Goal: Transaction & Acquisition: Purchase product/service

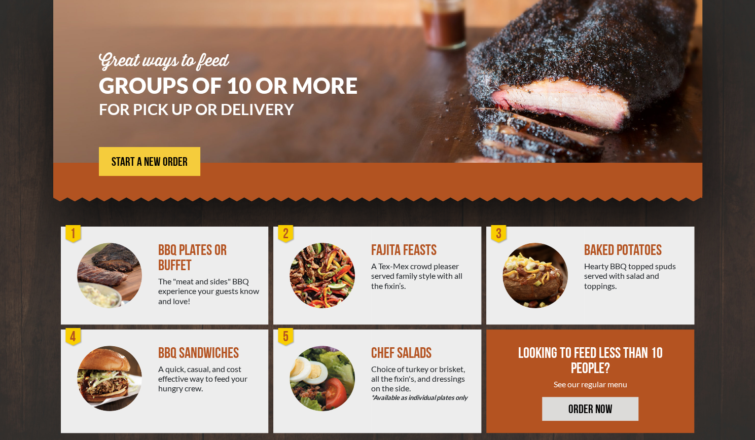
scroll to position [94, 0]
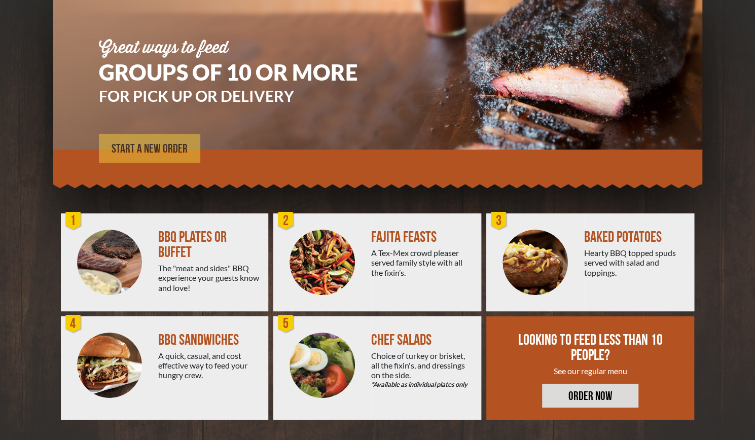
click at [131, 154] on span "START A NEW ORDER" at bounding box center [150, 149] width 76 height 12
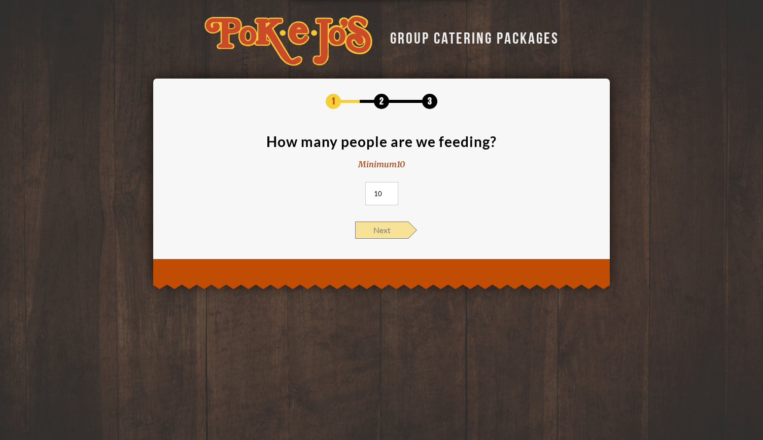
click at [382, 229] on span "Next" at bounding box center [381, 230] width 53 height 17
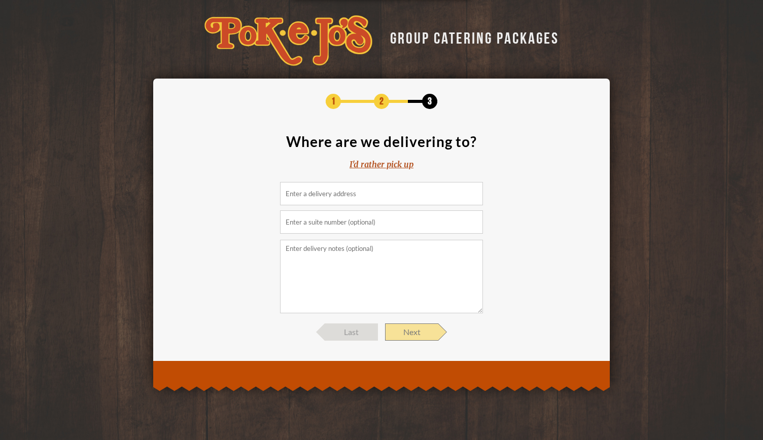
click at [423, 332] on span "Next" at bounding box center [411, 332] width 53 height 17
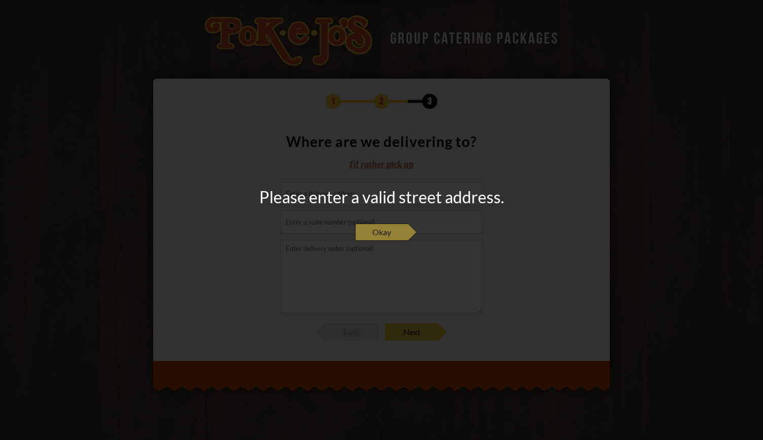
click at [401, 231] on span "Okay" at bounding box center [381, 232] width 53 height 17
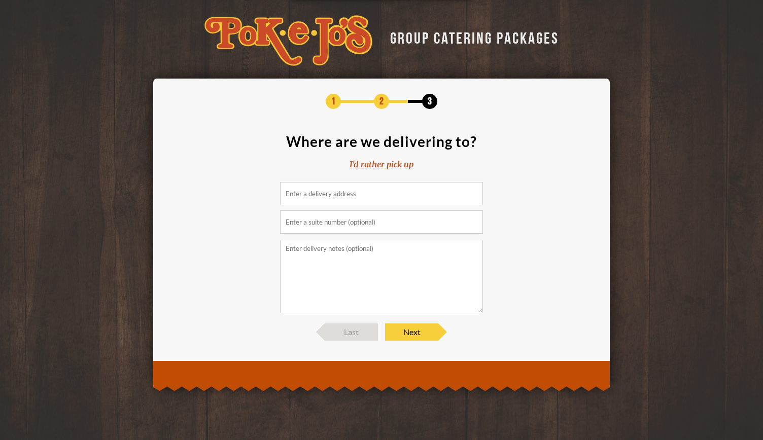
click at [342, 199] on input at bounding box center [381, 193] width 203 height 23
click at [340, 191] on input at bounding box center [381, 193] width 203 height 23
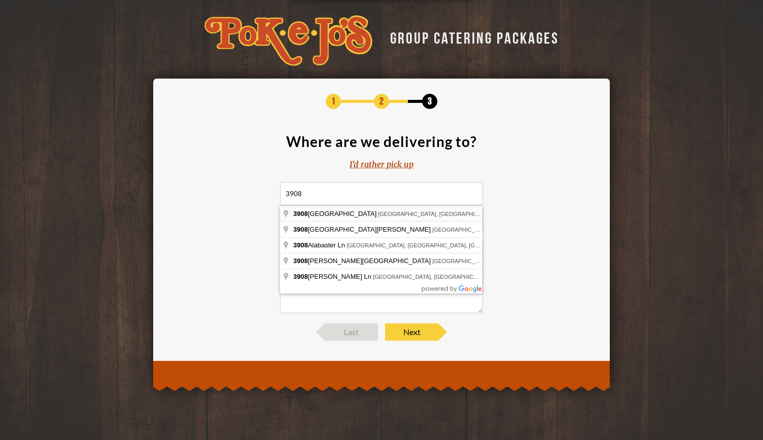
type input "[STREET_ADDRESS]"
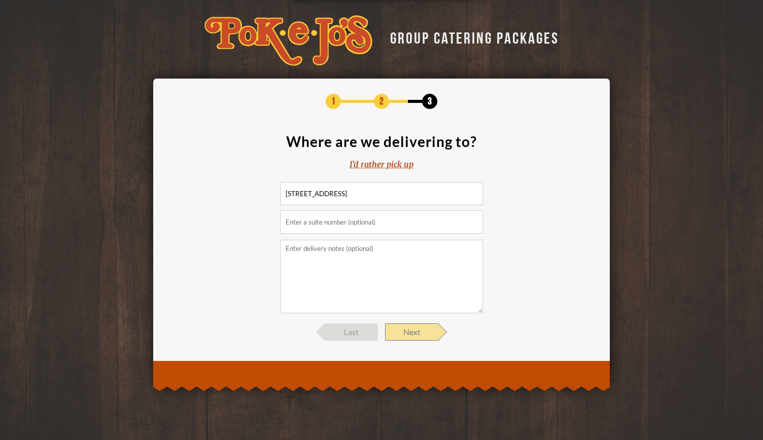
click at [412, 333] on span "Next" at bounding box center [411, 332] width 53 height 17
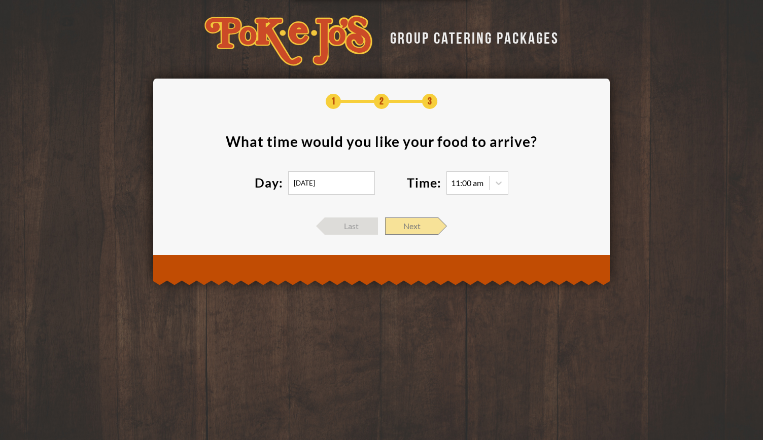
click at [419, 227] on span "Next" at bounding box center [411, 226] width 53 height 17
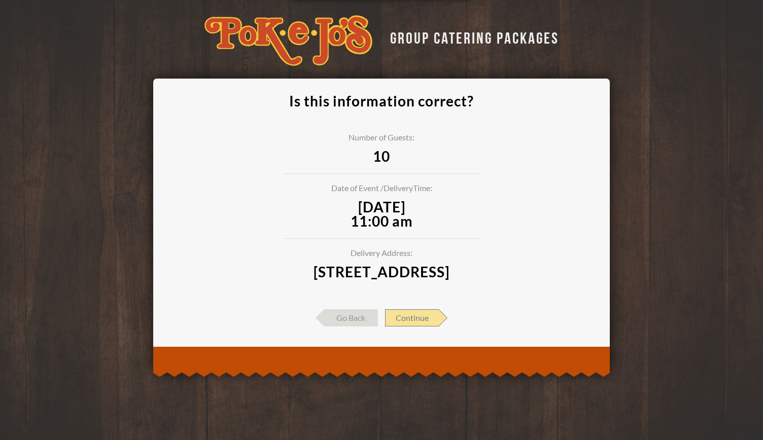
click at [428, 327] on span "Continue" at bounding box center [412, 317] width 54 height 17
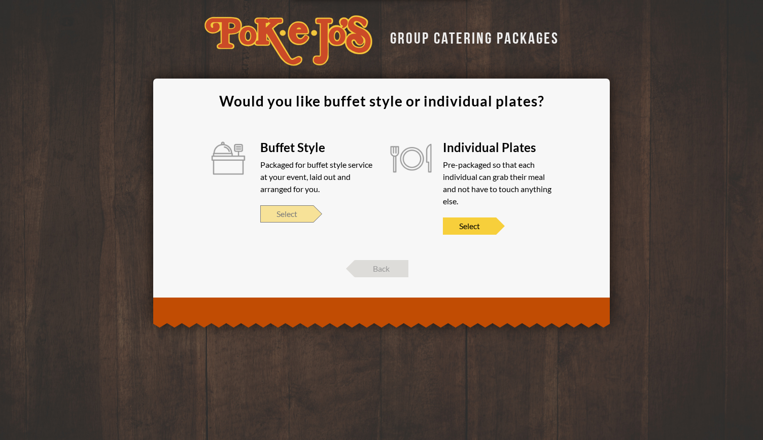
click at [297, 217] on span "Select" at bounding box center [286, 213] width 53 height 17
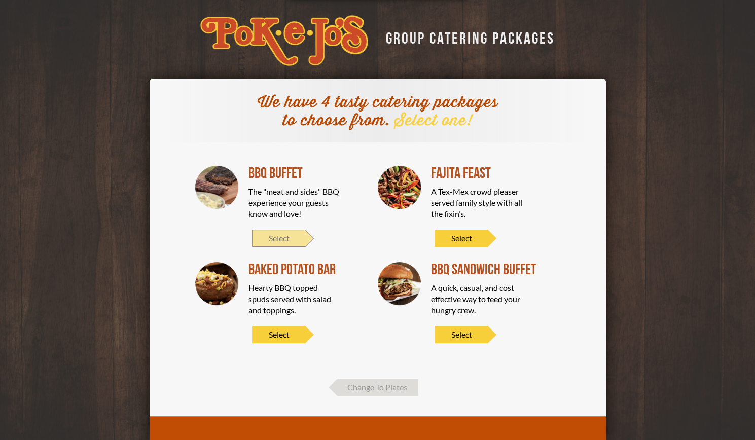
click at [286, 234] on span "Select" at bounding box center [278, 238] width 53 height 17
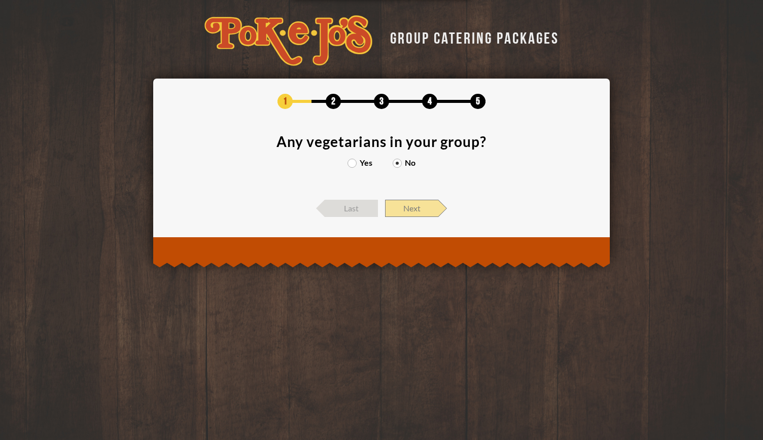
click at [419, 212] on span "Next" at bounding box center [411, 208] width 53 height 17
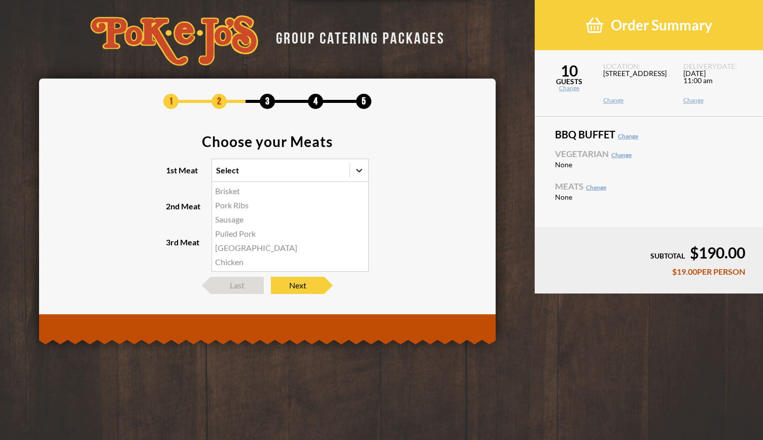
click at [360, 172] on icon at bounding box center [359, 170] width 10 height 10
click at [172, 175] on input "1st Meat option Brisket focused, 1 of 6. 6 results available. Use Up and Down t…" at bounding box center [172, 175] width 0 height 0
click at [300, 186] on div "Brisket" at bounding box center [290, 191] width 156 height 14
click at [172, 175] on input "1st Meat option Brisket focused, 1 of 6. 6 results available. Use Up and Down t…" at bounding box center [172, 175] width 0 height 0
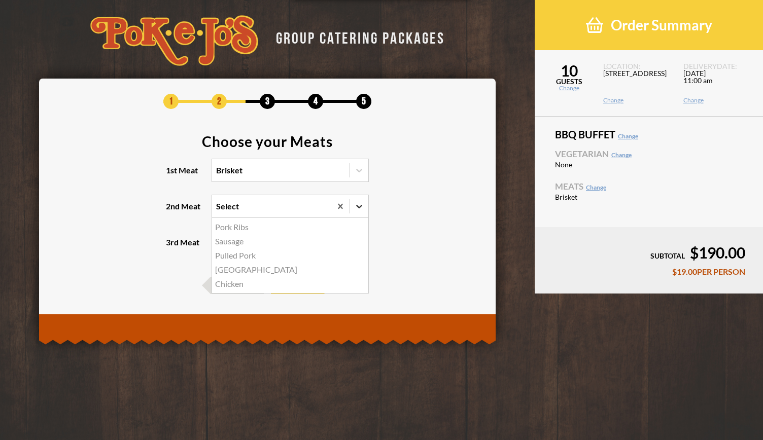
click at [358, 208] on icon at bounding box center [359, 206] width 10 height 10
click at [172, 211] on input "2nd Meat option Pork Ribs focused, 1 of 5. 5 results available. Use Up and Down…" at bounding box center [172, 211] width 0 height 0
click at [245, 243] on div "Sausage" at bounding box center [290, 241] width 156 height 14
click at [172, 211] on input "2nd Meat option Sausage focused, 2 of 5. 5 results available. Use Up and Down t…" at bounding box center [172, 211] width 0 height 0
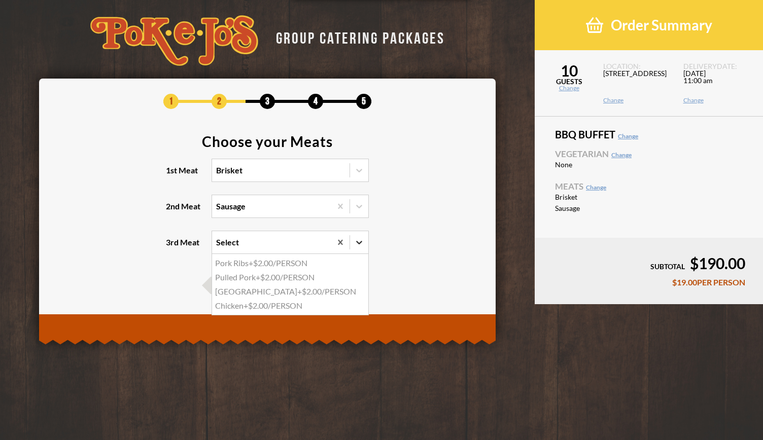
click at [360, 241] on icon at bounding box center [359, 242] width 10 height 10
click at [172, 247] on input "3rd Meat option Pork Ribs focused, 1 of 4. 4 results available. Use Up and Down…" at bounding box center [172, 247] width 0 height 0
click at [391, 215] on section "Choose your Meats 1st Meat Brisket 2nd Meat Sausage 3rd Meat option Pork Ribs f…" at bounding box center [267, 200] width 426 height 132
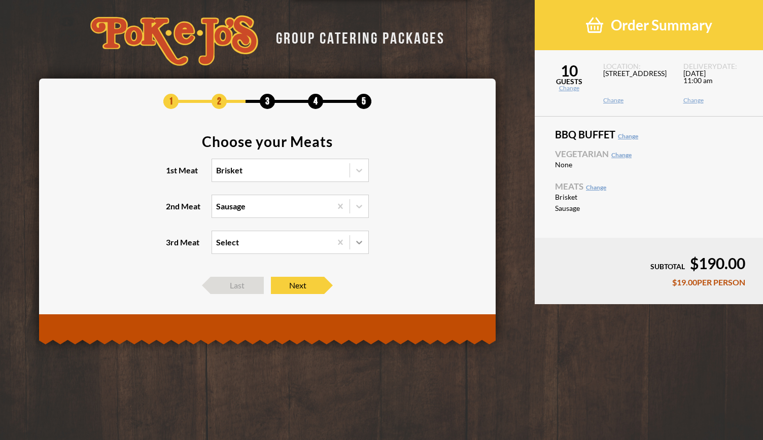
click at [362, 244] on icon at bounding box center [359, 242] width 10 height 10
click at [172, 247] on input "3rd Meat Select" at bounding box center [172, 247] width 0 height 0
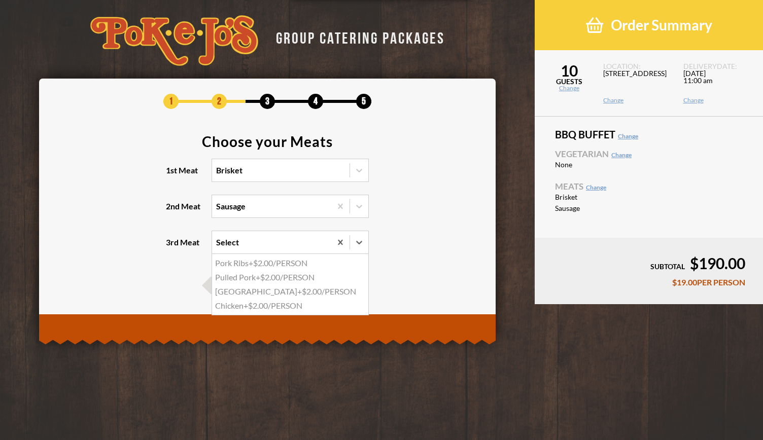
click at [304, 285] on div "Turkey +$2.00/PERSON" at bounding box center [290, 292] width 156 height 14
click at [172, 247] on input "3rd Meat option Turkey focused, 3 of 4. 4 results available. Use Up and Down to…" at bounding box center [172, 247] width 0 height 0
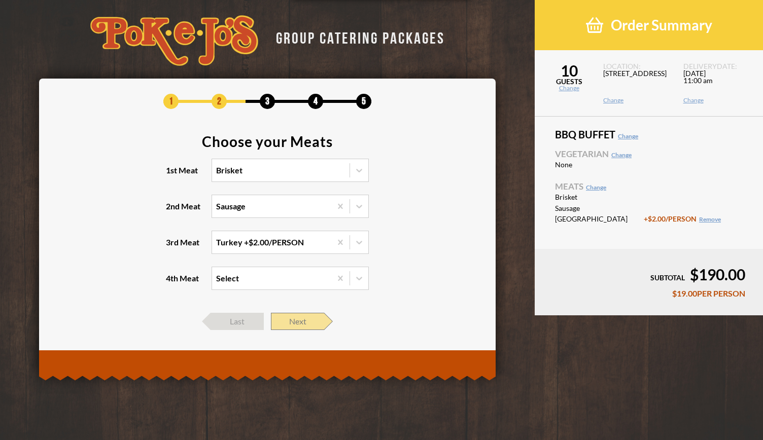
click at [308, 317] on span "Next" at bounding box center [297, 321] width 53 height 17
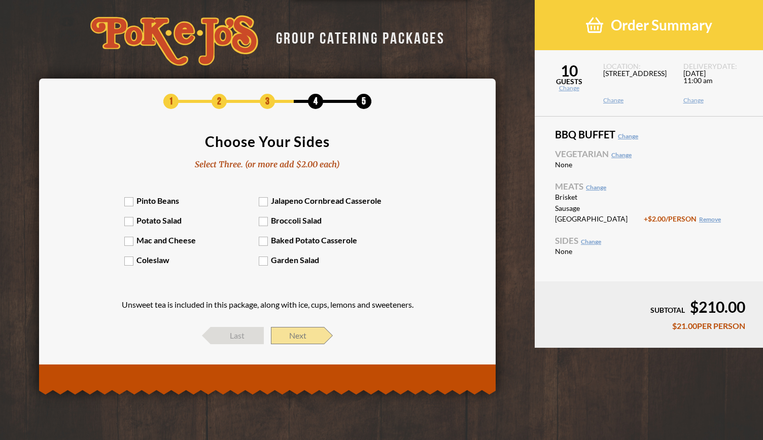
click at [314, 334] on span "Next" at bounding box center [297, 335] width 53 height 17
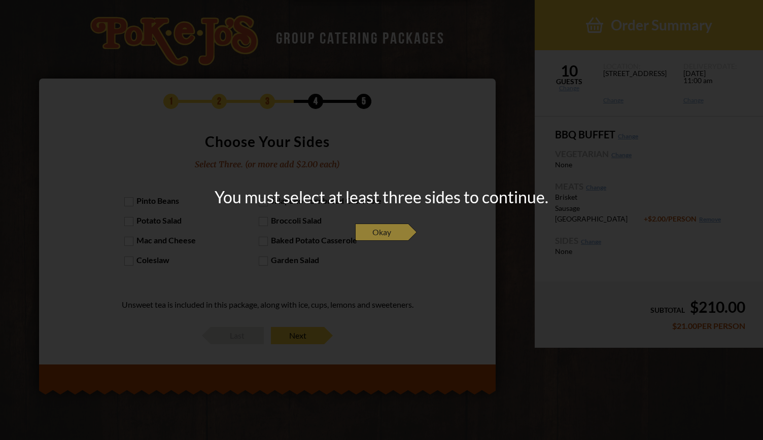
click at [386, 229] on span "Okay" at bounding box center [381, 232] width 53 height 17
